Goal: Transaction & Acquisition: Purchase product/service

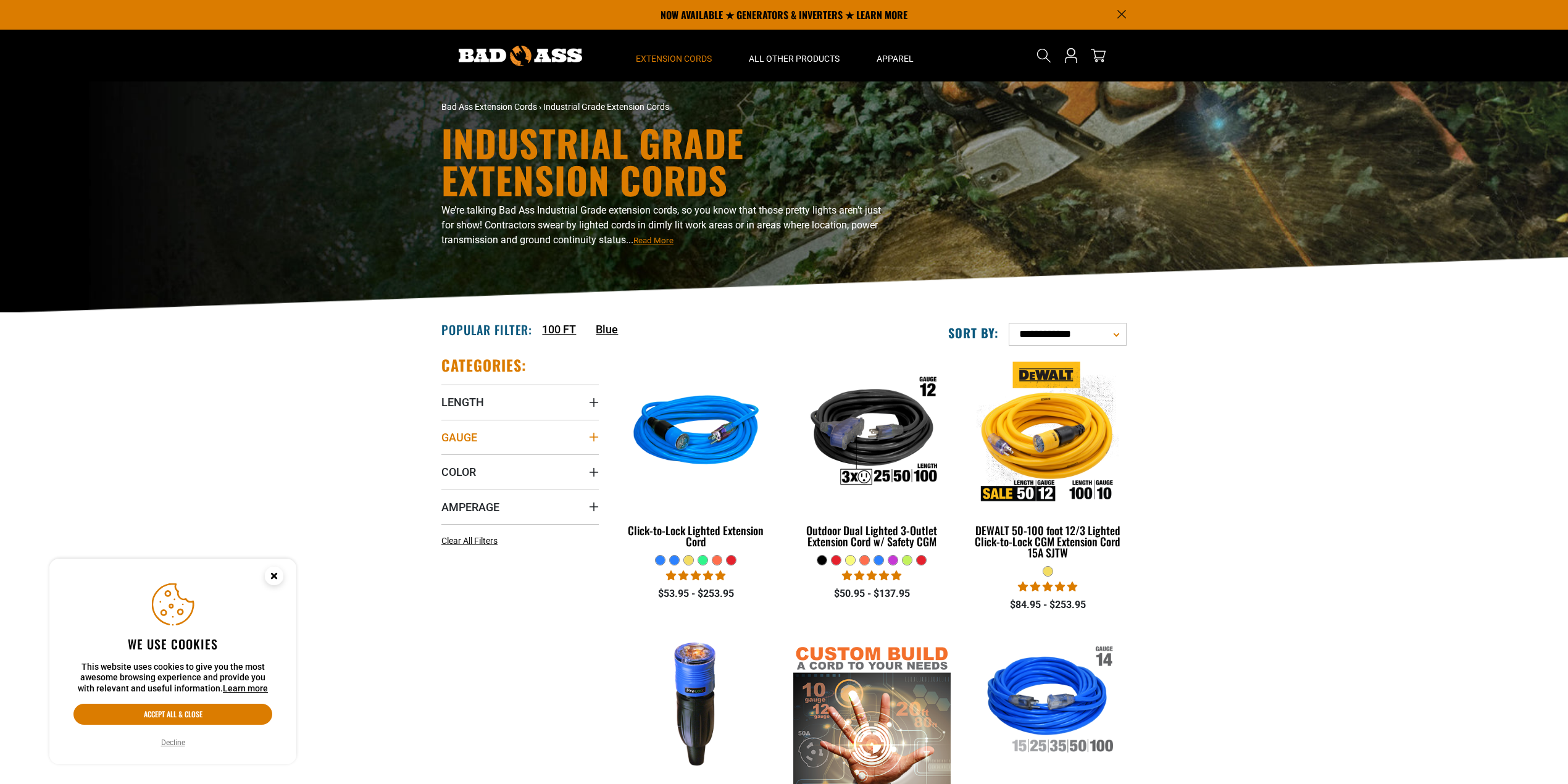
click at [509, 440] on summary "Gauge" at bounding box center [520, 437] width 157 height 34
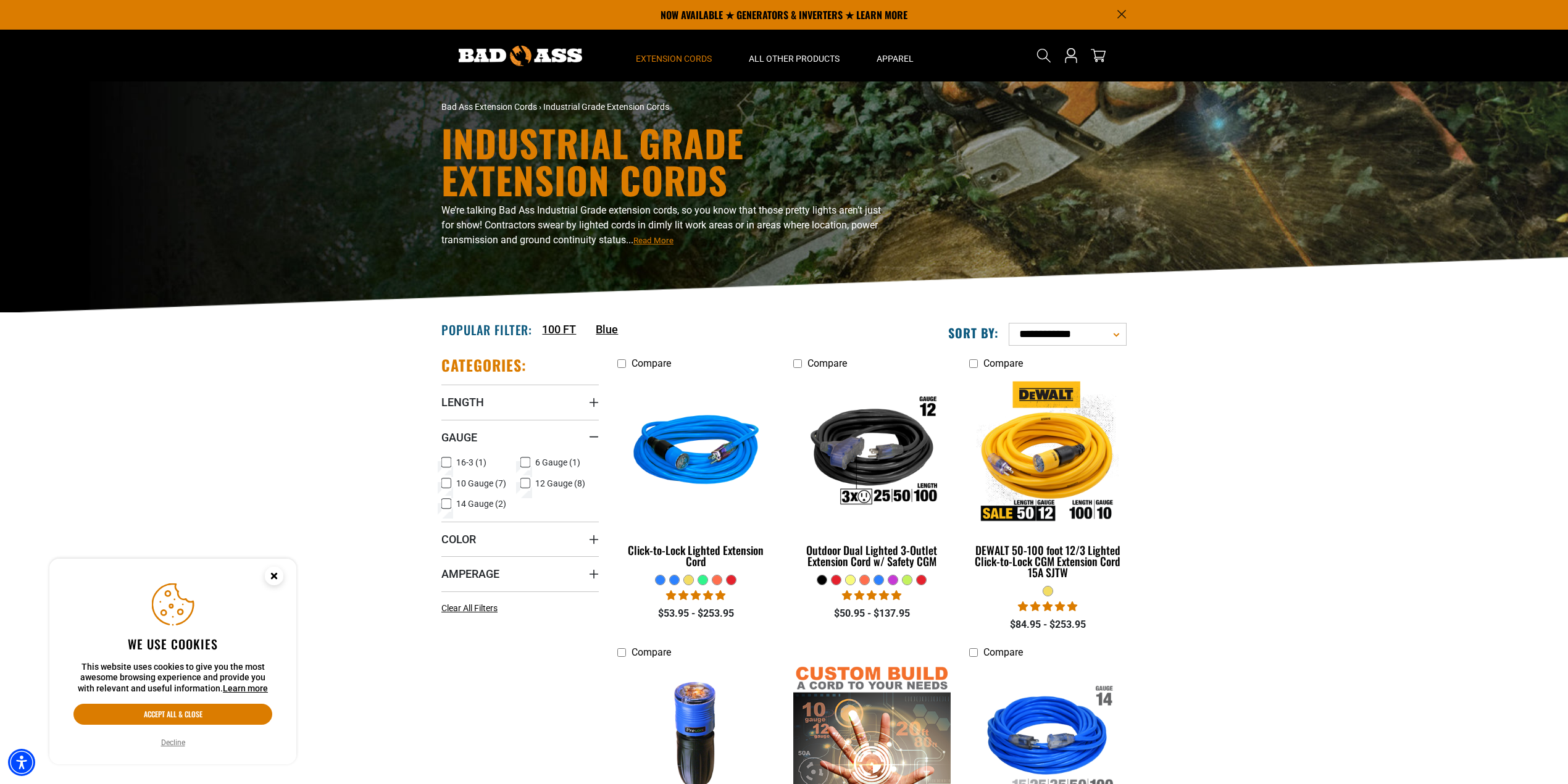
click at [444, 482] on icon at bounding box center [446, 483] width 10 height 16
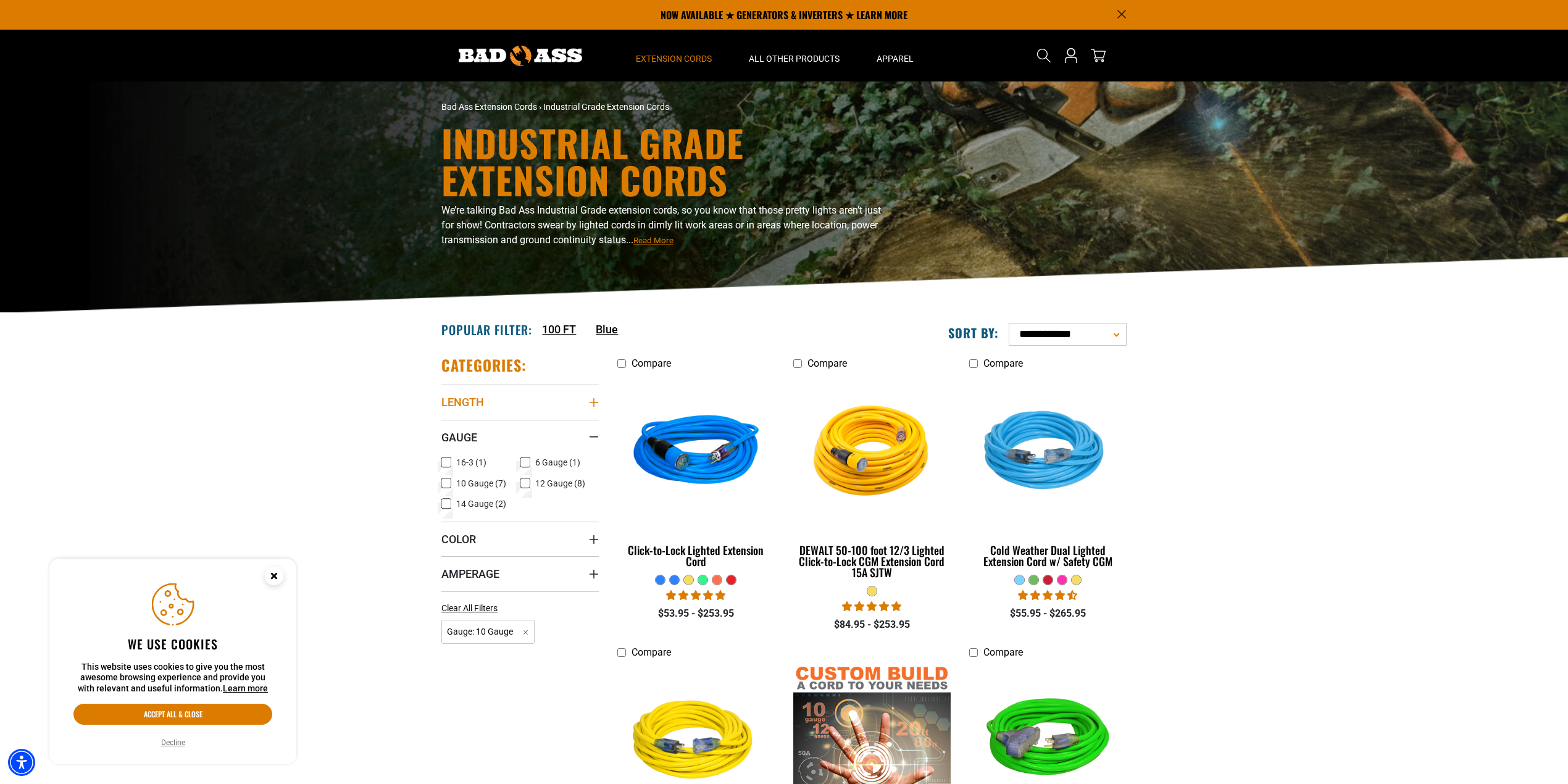
click at [485, 408] on summary "Length" at bounding box center [520, 401] width 157 height 34
click at [447, 447] on icon at bounding box center [446, 448] width 10 height 16
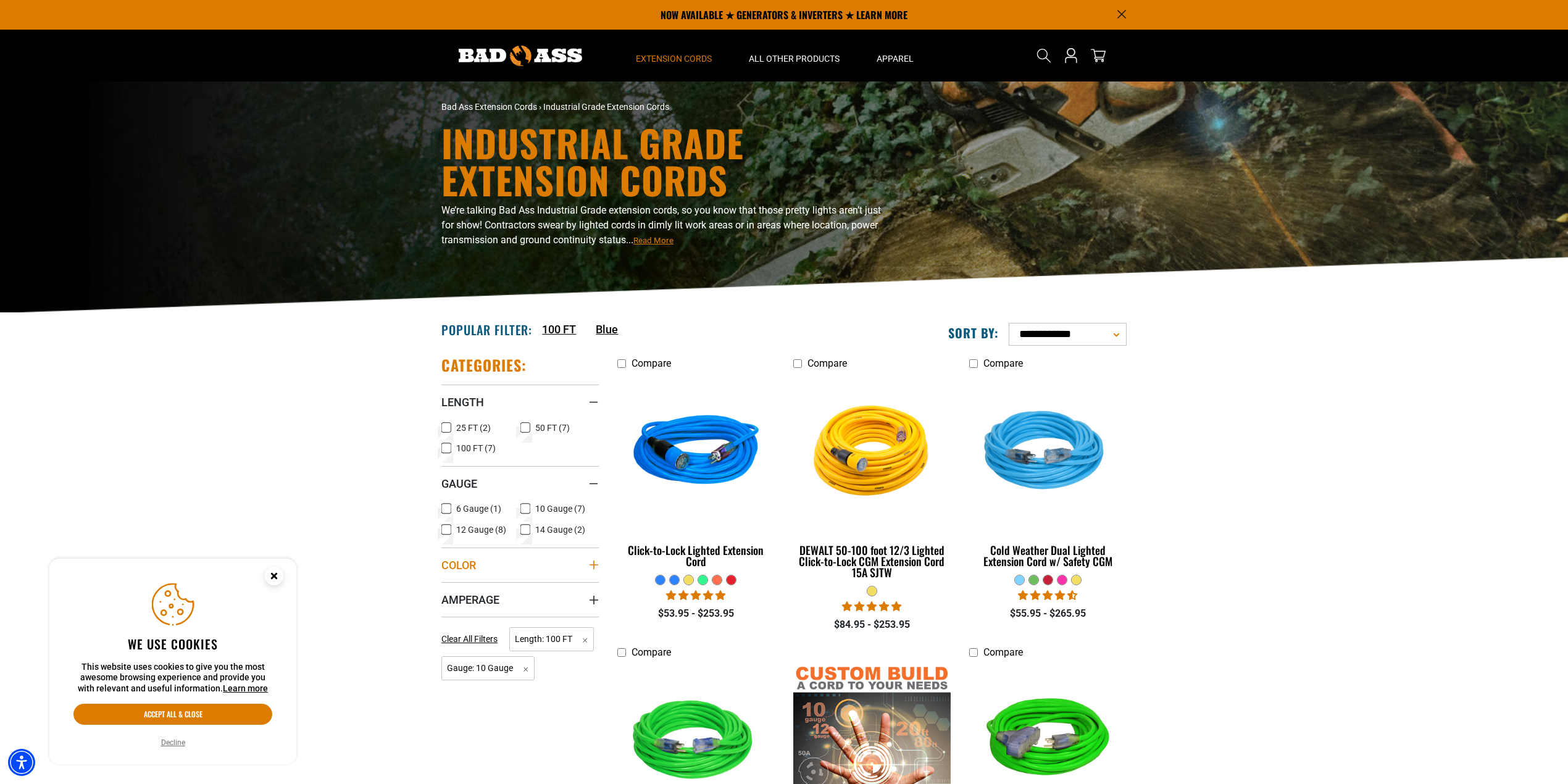
click at [503, 561] on summary "Color" at bounding box center [520, 564] width 157 height 34
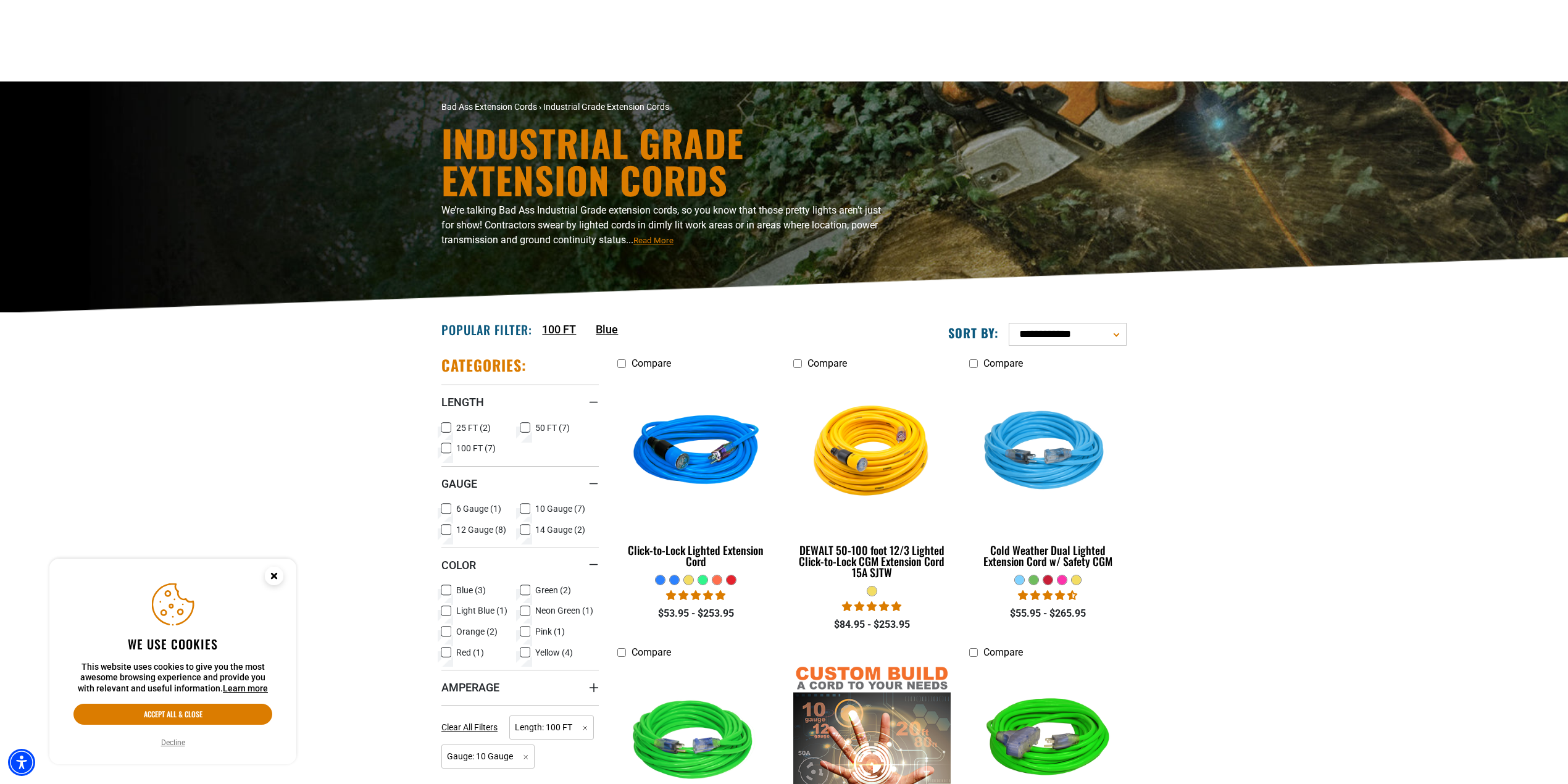
scroll to position [164, 0]
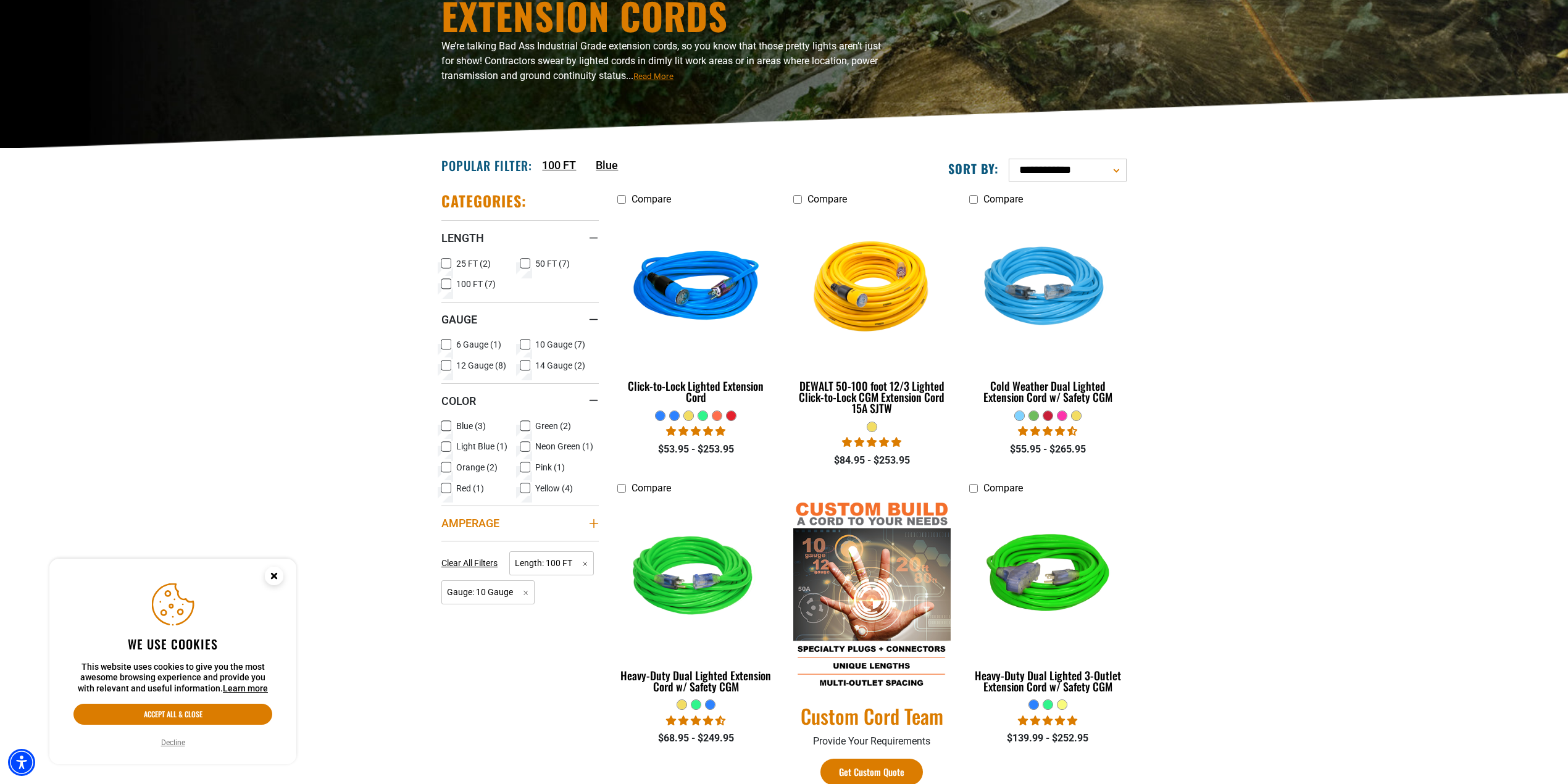
click at [479, 529] on span "Amperage" at bounding box center [470, 523] width 58 height 14
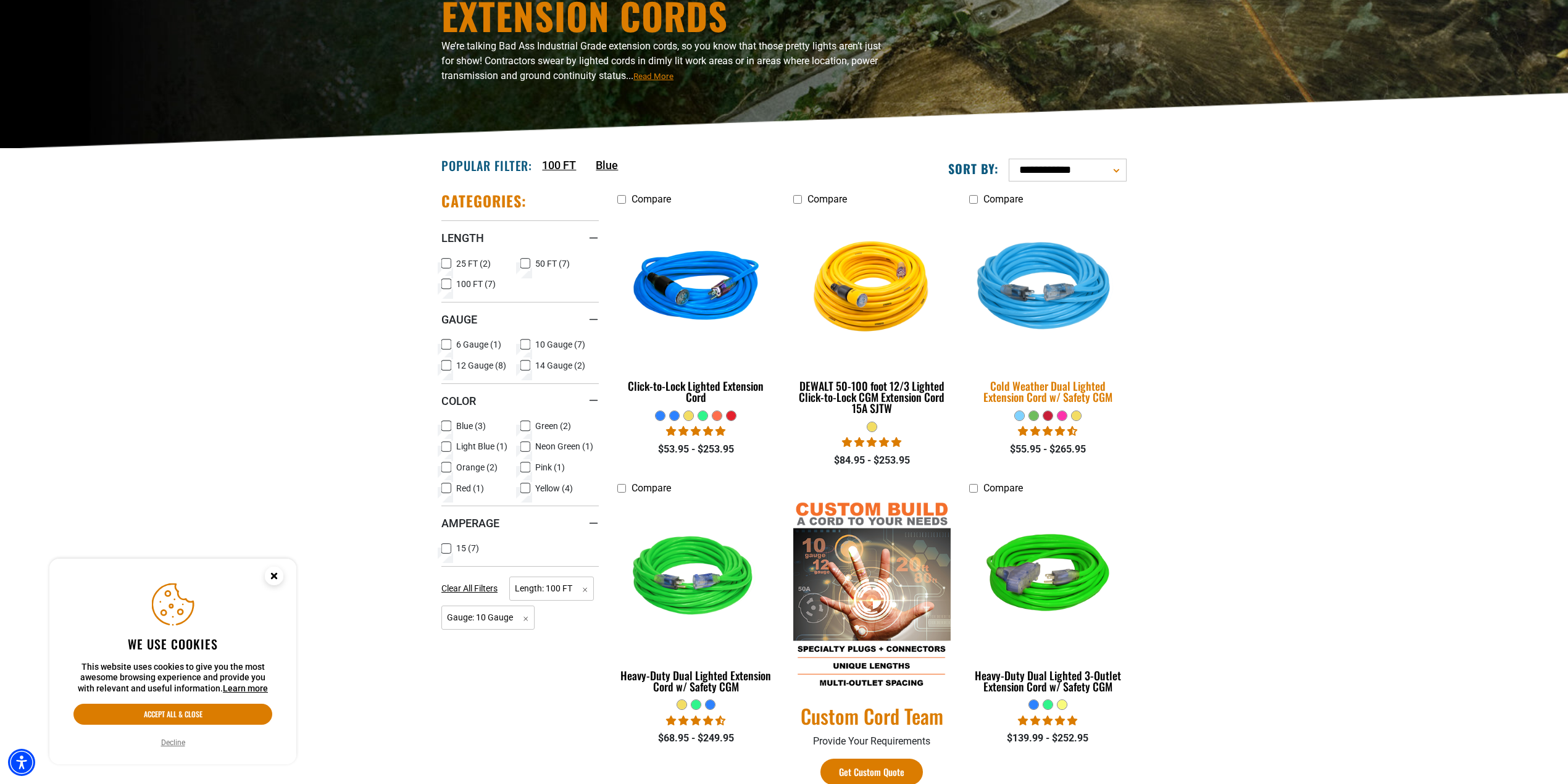
click at [1065, 288] on img at bounding box center [1047, 288] width 173 height 158
